Goal: Find specific page/section: Find specific page/section

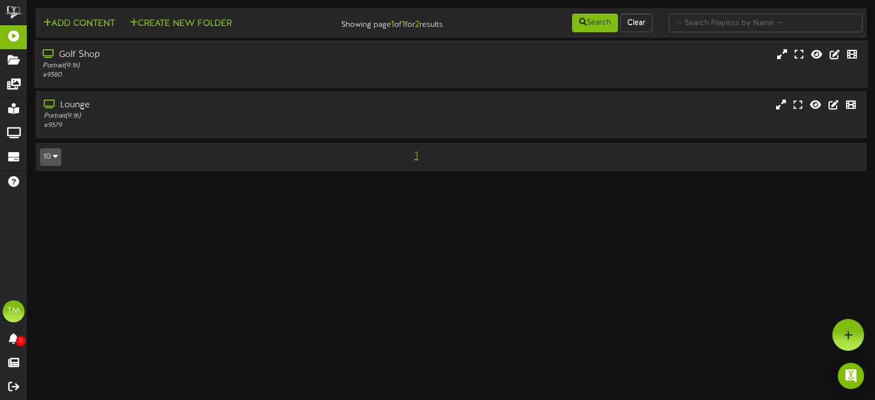
click at [217, 62] on div "Portrait ( 9:16 )" at bounding box center [208, 65] width 331 height 9
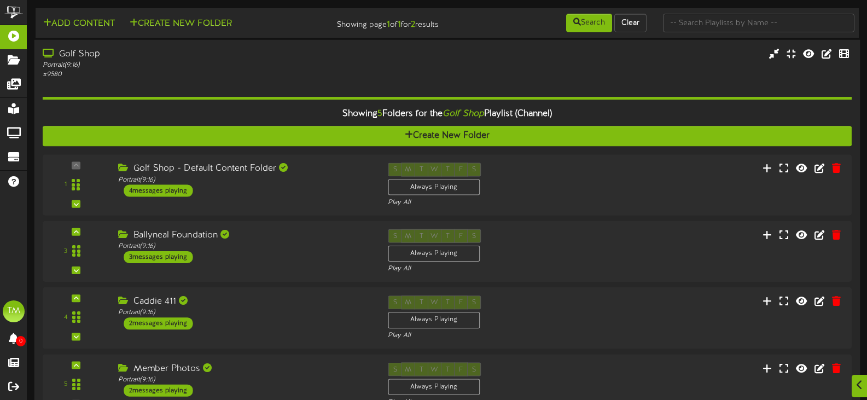
scroll to position [55, 0]
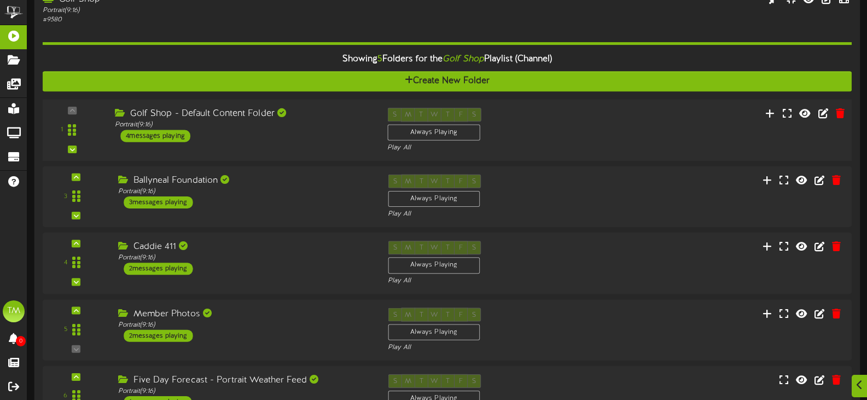
click at [254, 139] on div "Golf Shop - Default Content Folder Portrait ( 9:16 ) 4 messages playing" at bounding box center [243, 125] width 272 height 34
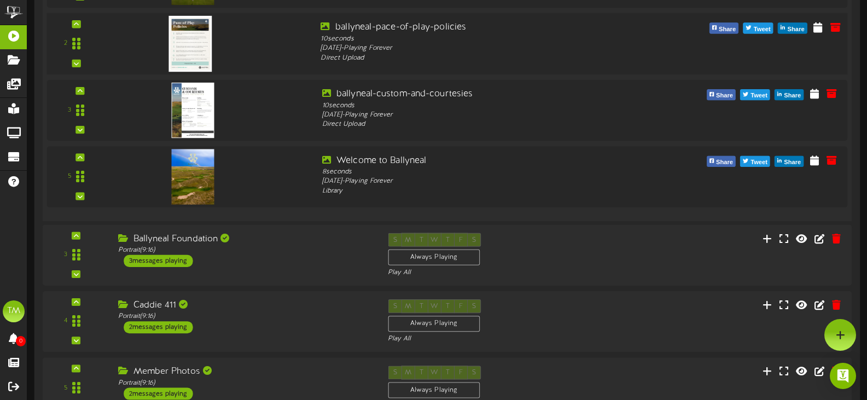
scroll to position [0, 0]
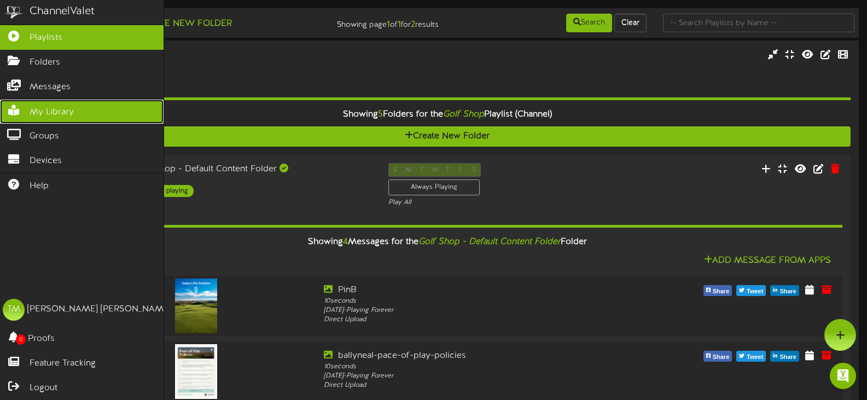
click at [59, 113] on span "My Library" at bounding box center [52, 112] width 44 height 13
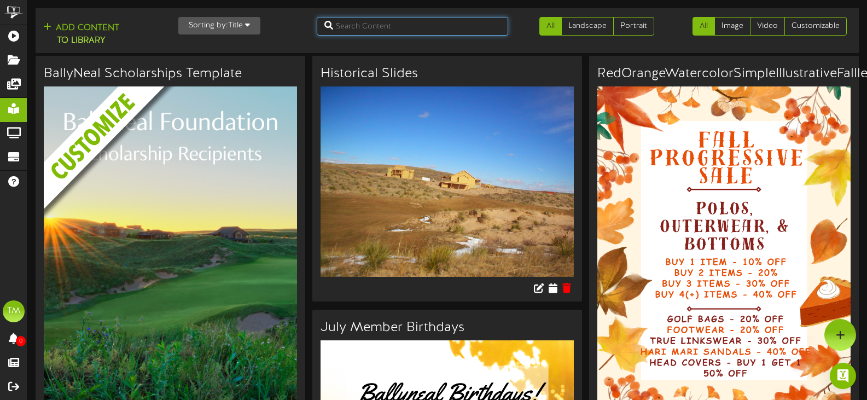
click at [403, 30] on input "text" at bounding box center [412, 26] width 191 height 19
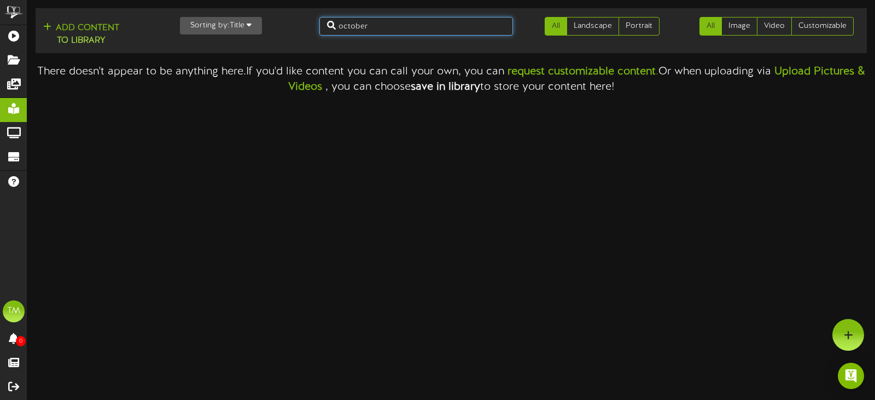
click at [403, 30] on input "october" at bounding box center [416, 26] width 194 height 19
type input "july"
